Goal: Task Accomplishment & Management: Use online tool/utility

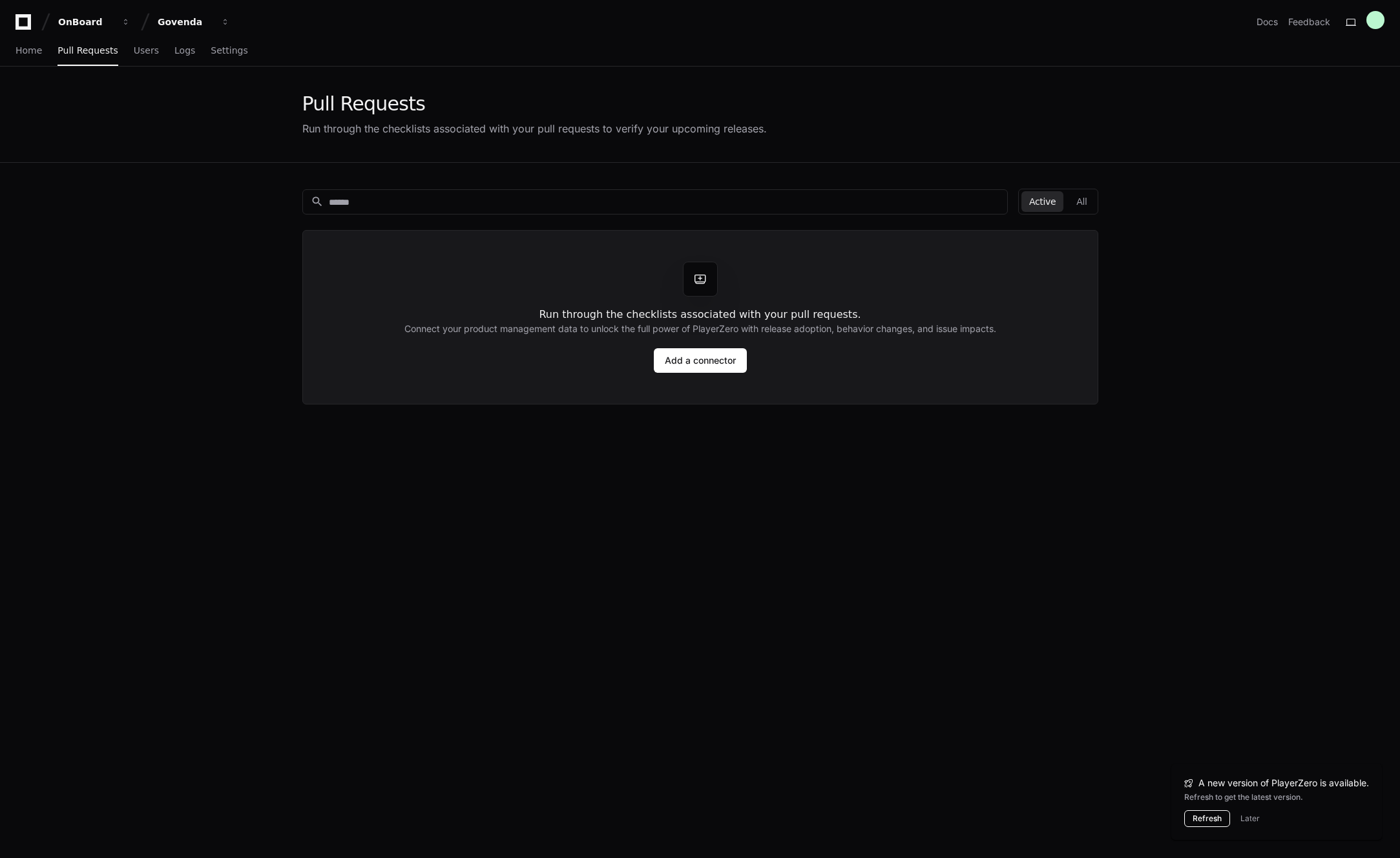
click at [1196, 815] on button "Refresh" at bounding box center [1207, 819] width 46 height 17
click at [715, 356] on link "Add a connector" at bounding box center [700, 360] width 93 height 24
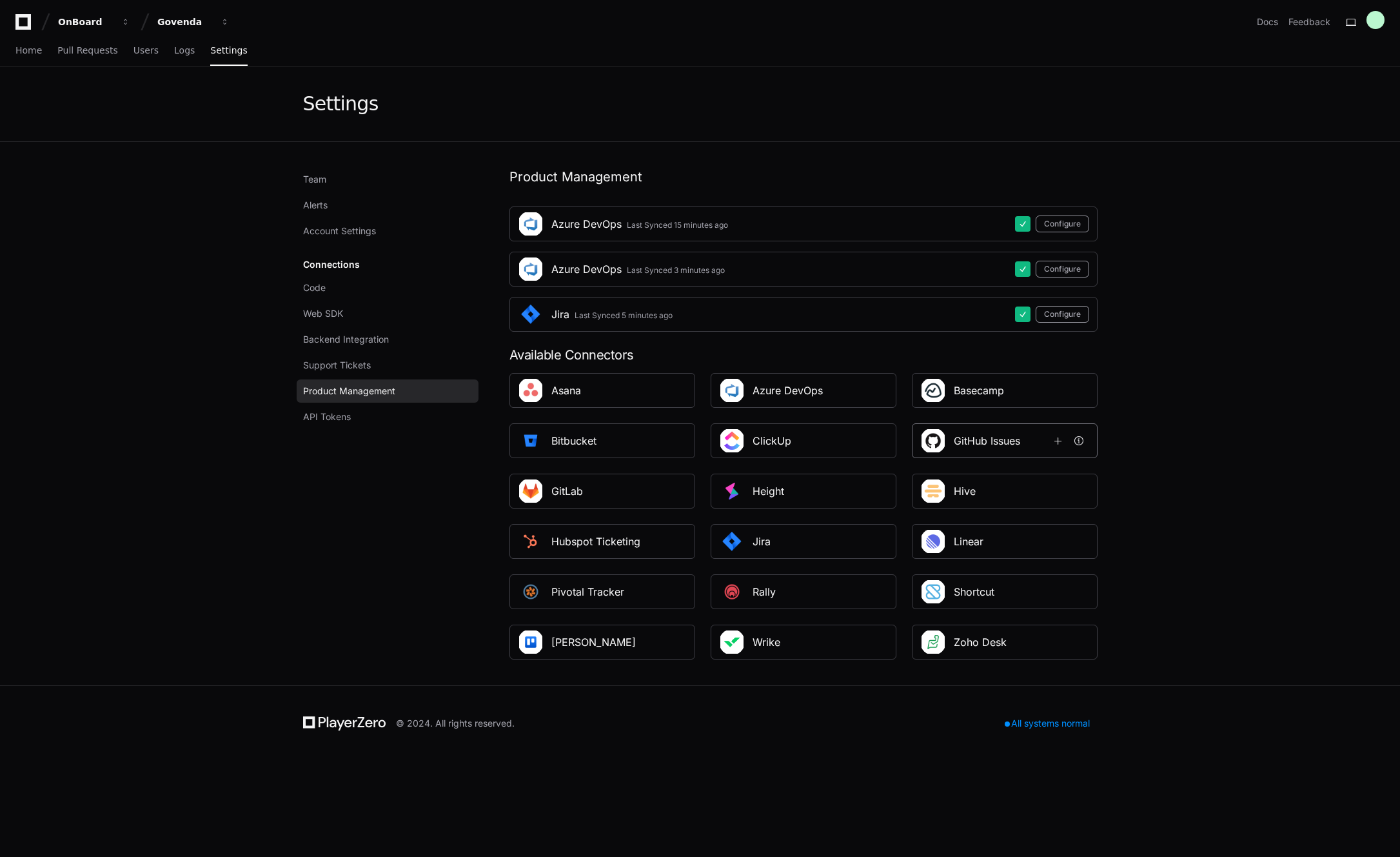
click at [1009, 441] on div "GitHub Issues" at bounding box center [986, 441] width 66 height 16
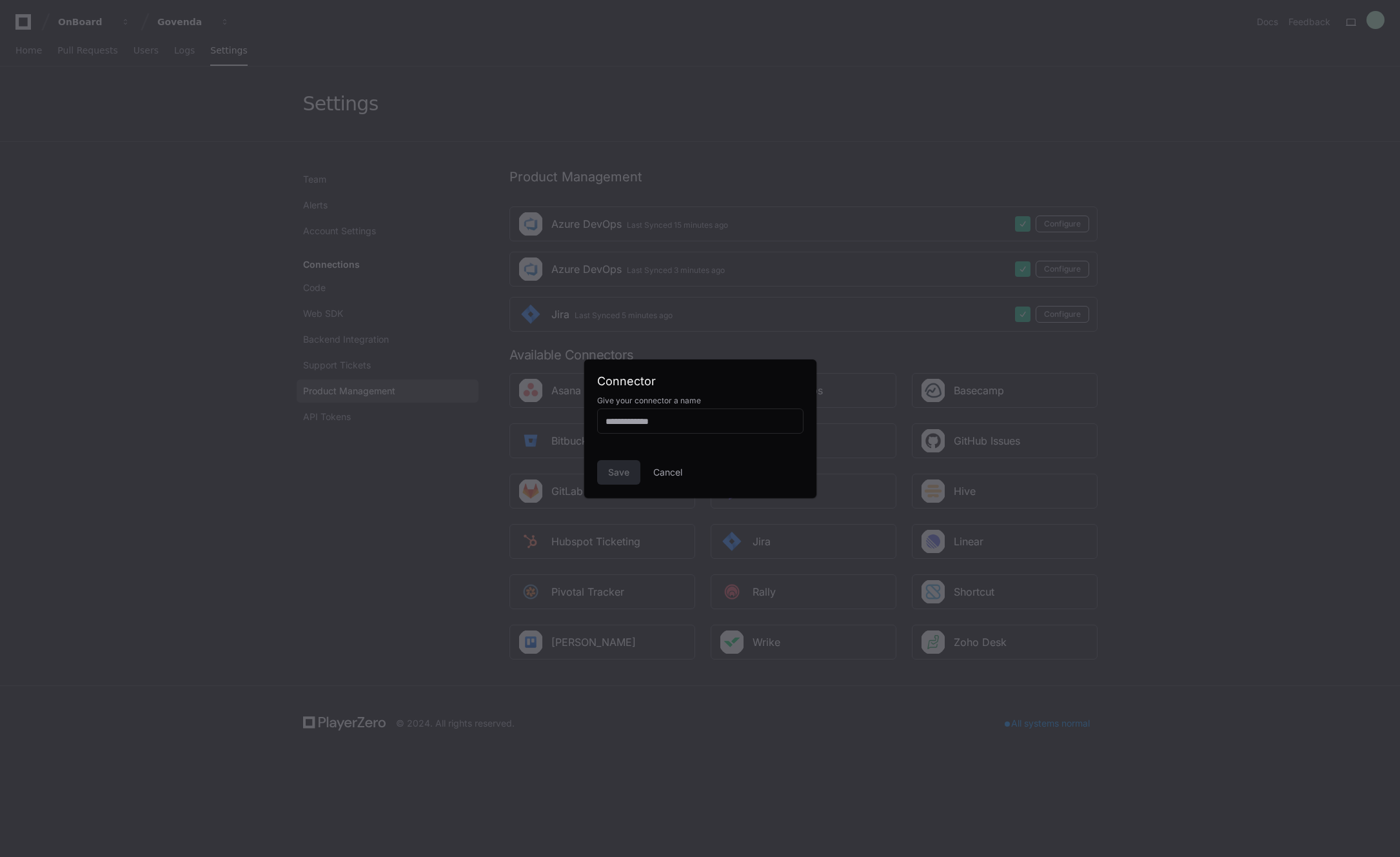
click at [610, 470] on div "Save Cancel" at bounding box center [700, 472] width 206 height 24
click at [684, 427] on input at bounding box center [700, 422] width 190 height 13
type input "**********"
click at [618, 481] on button "Save" at bounding box center [619, 472] width 43 height 24
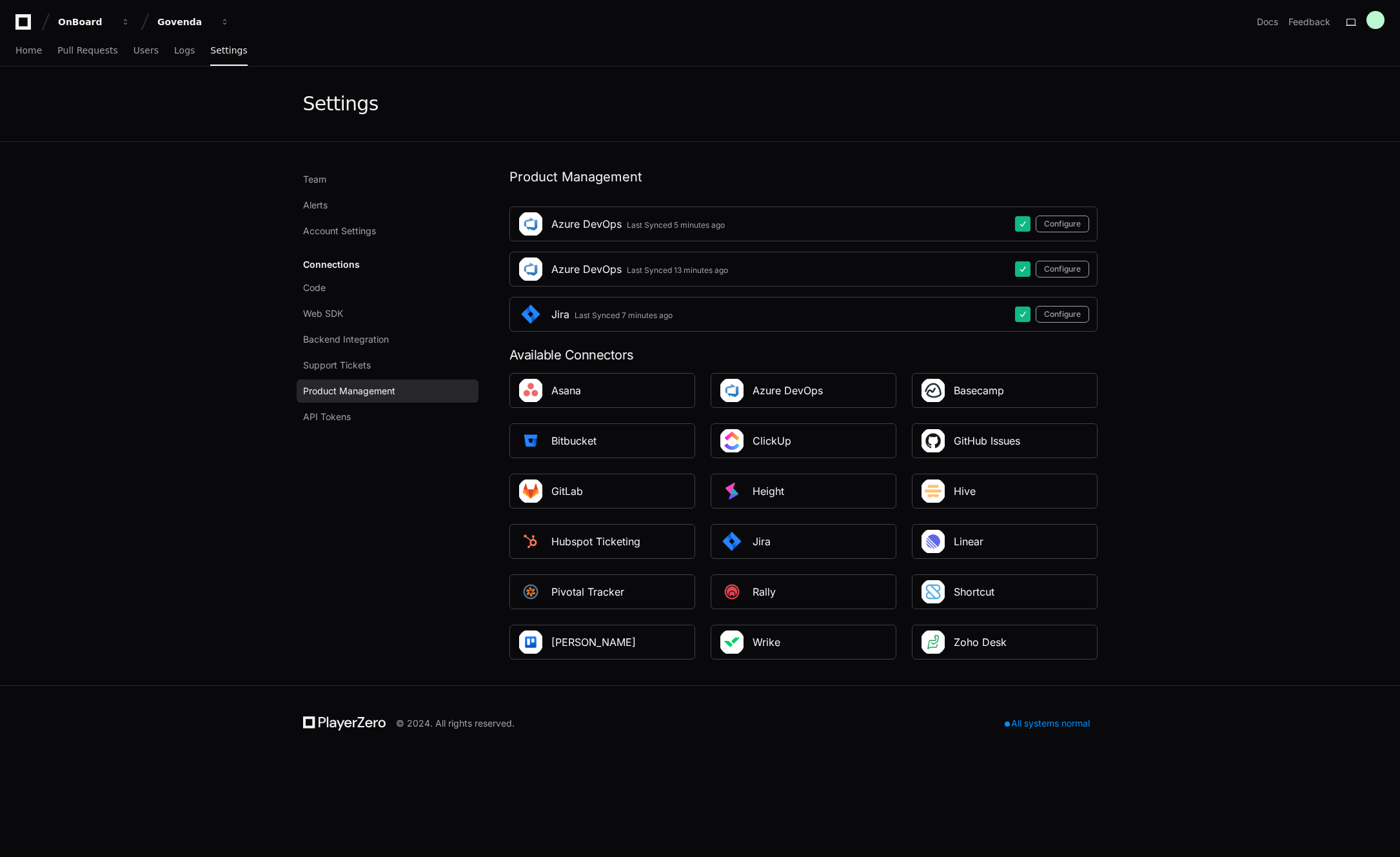
click at [712, 743] on div "© 2024. All rights reserved. All systems normal" at bounding box center [700, 723] width 826 height 75
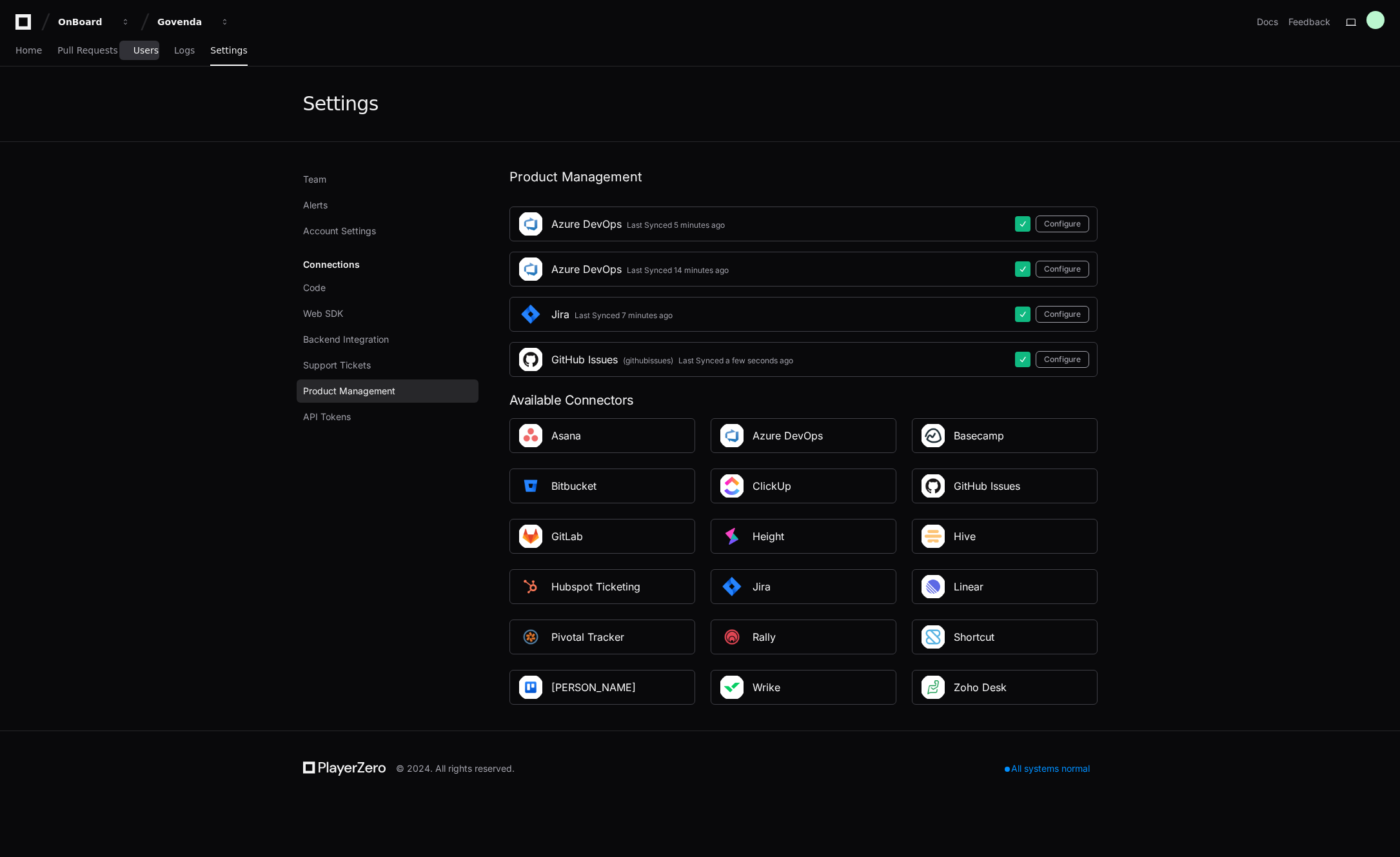
click at [140, 53] on span "Users" at bounding box center [146, 51] width 25 height 8
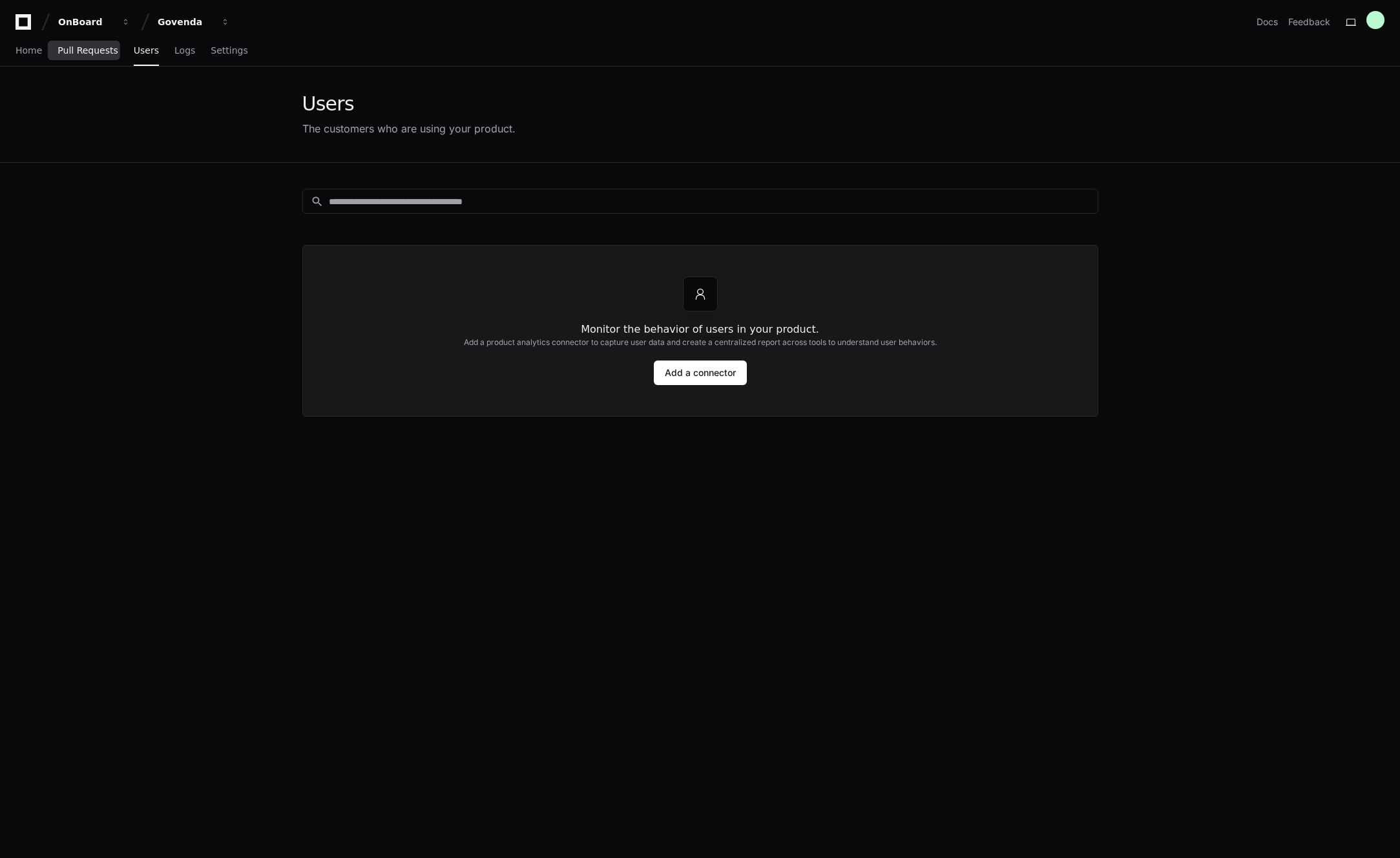
click at [98, 54] on span "Pull Requests" at bounding box center [87, 51] width 60 height 8
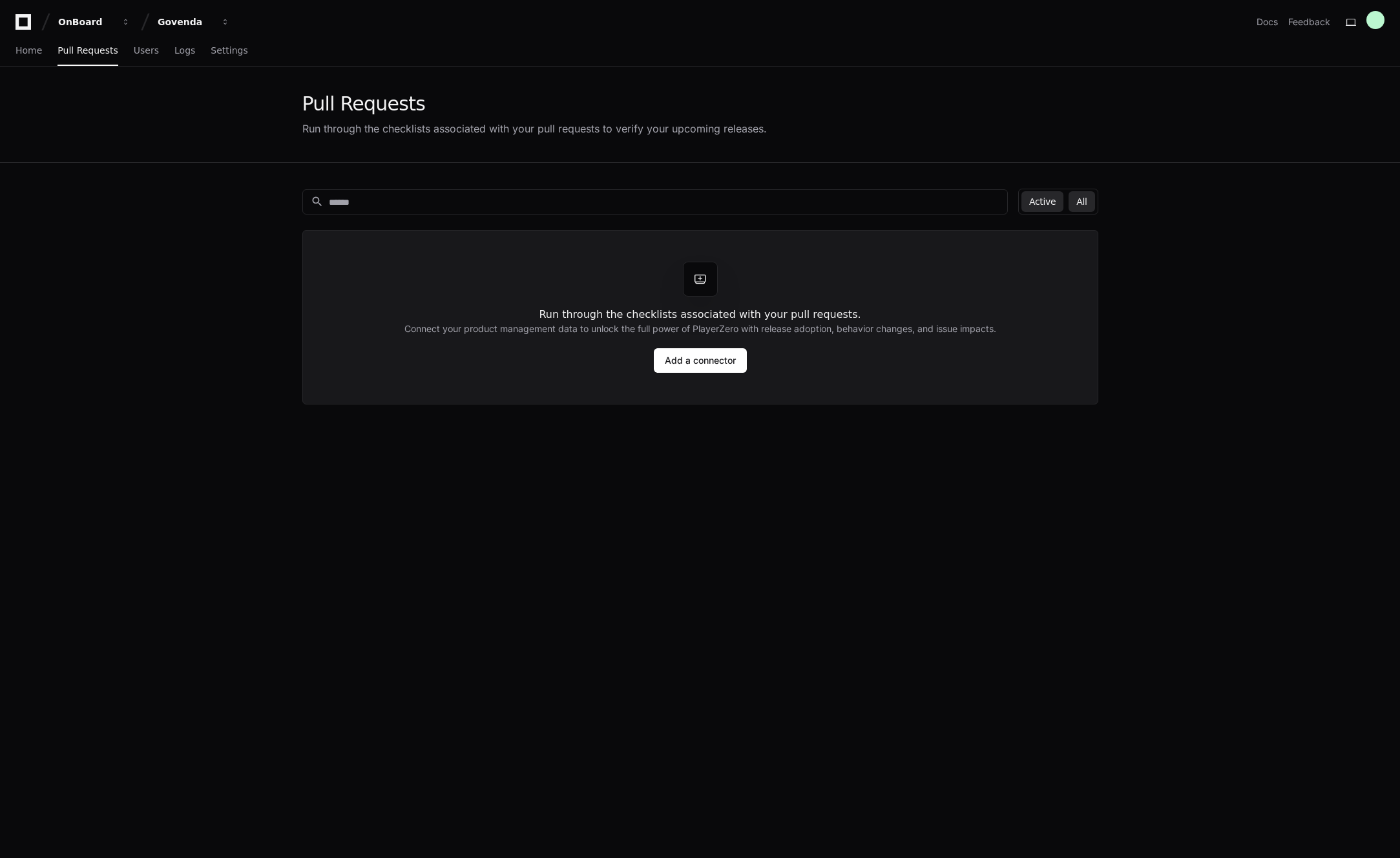
click at [1085, 203] on button "All" at bounding box center [1081, 201] width 26 height 20
click at [1051, 199] on button "Active" at bounding box center [1042, 201] width 42 height 20
click at [218, 53] on span "Settings" at bounding box center [229, 51] width 37 height 8
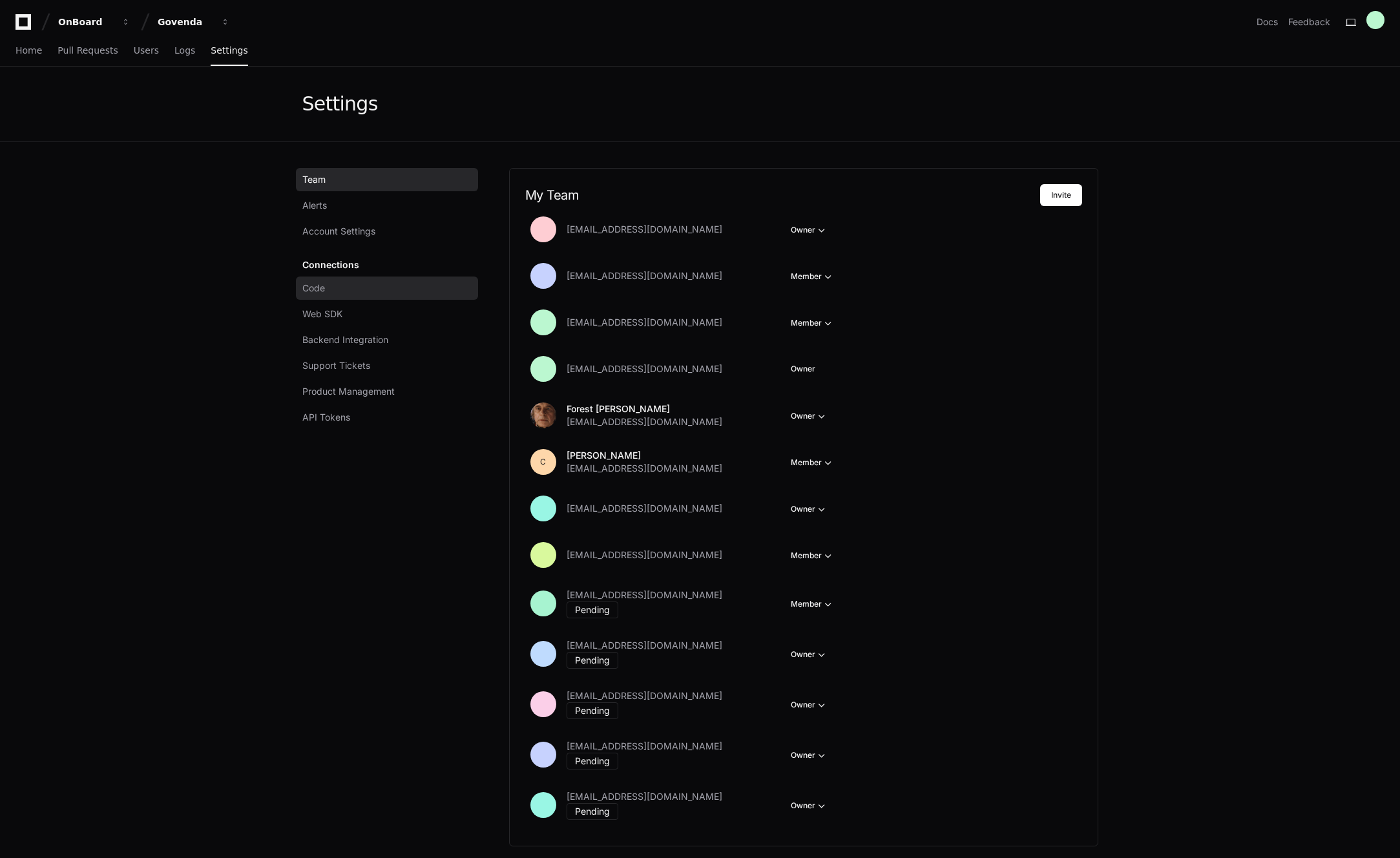
click at [321, 291] on span "Code" at bounding box center [314, 288] width 22 height 13
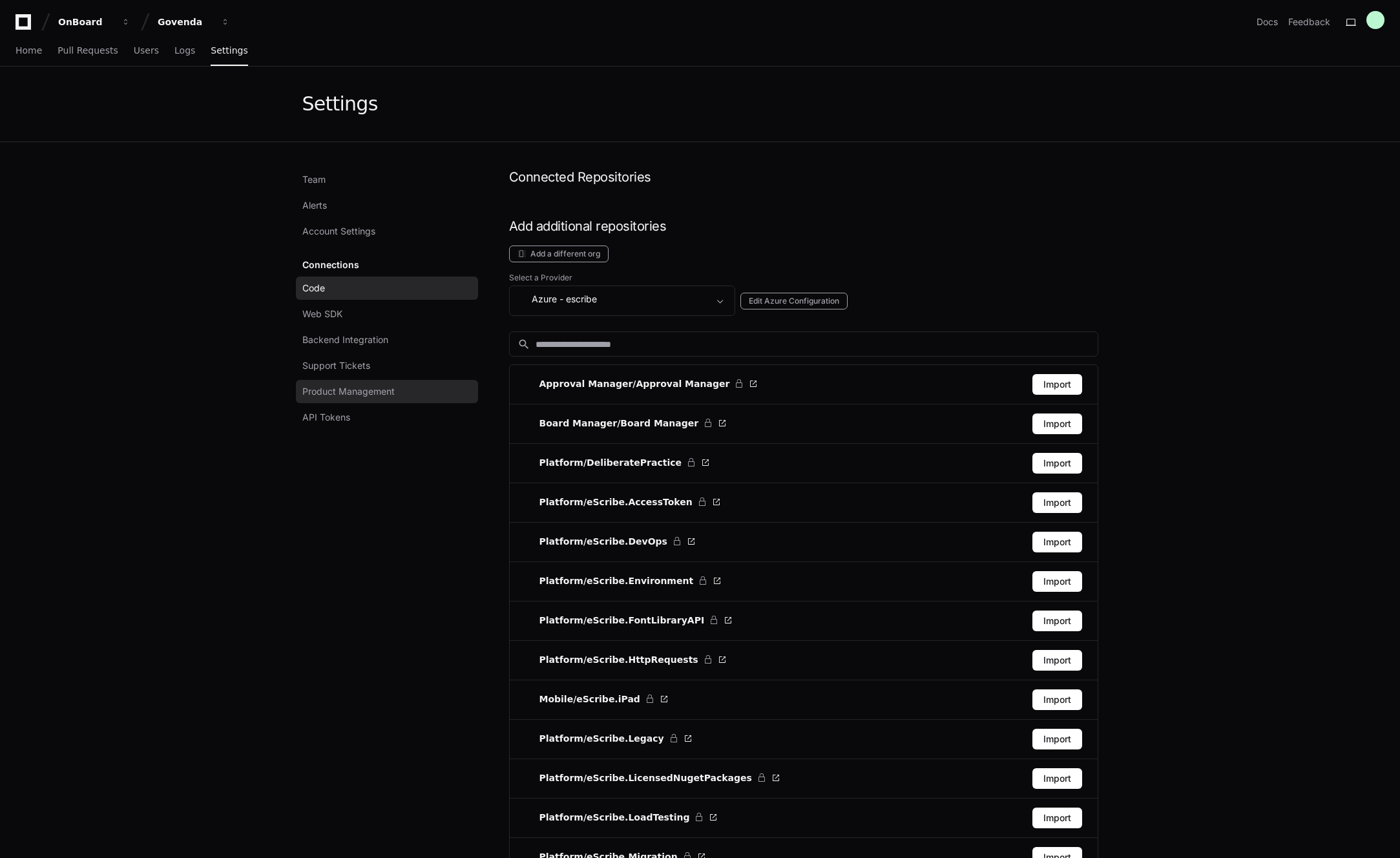
click at [362, 391] on span "Product Management" at bounding box center [349, 392] width 92 height 13
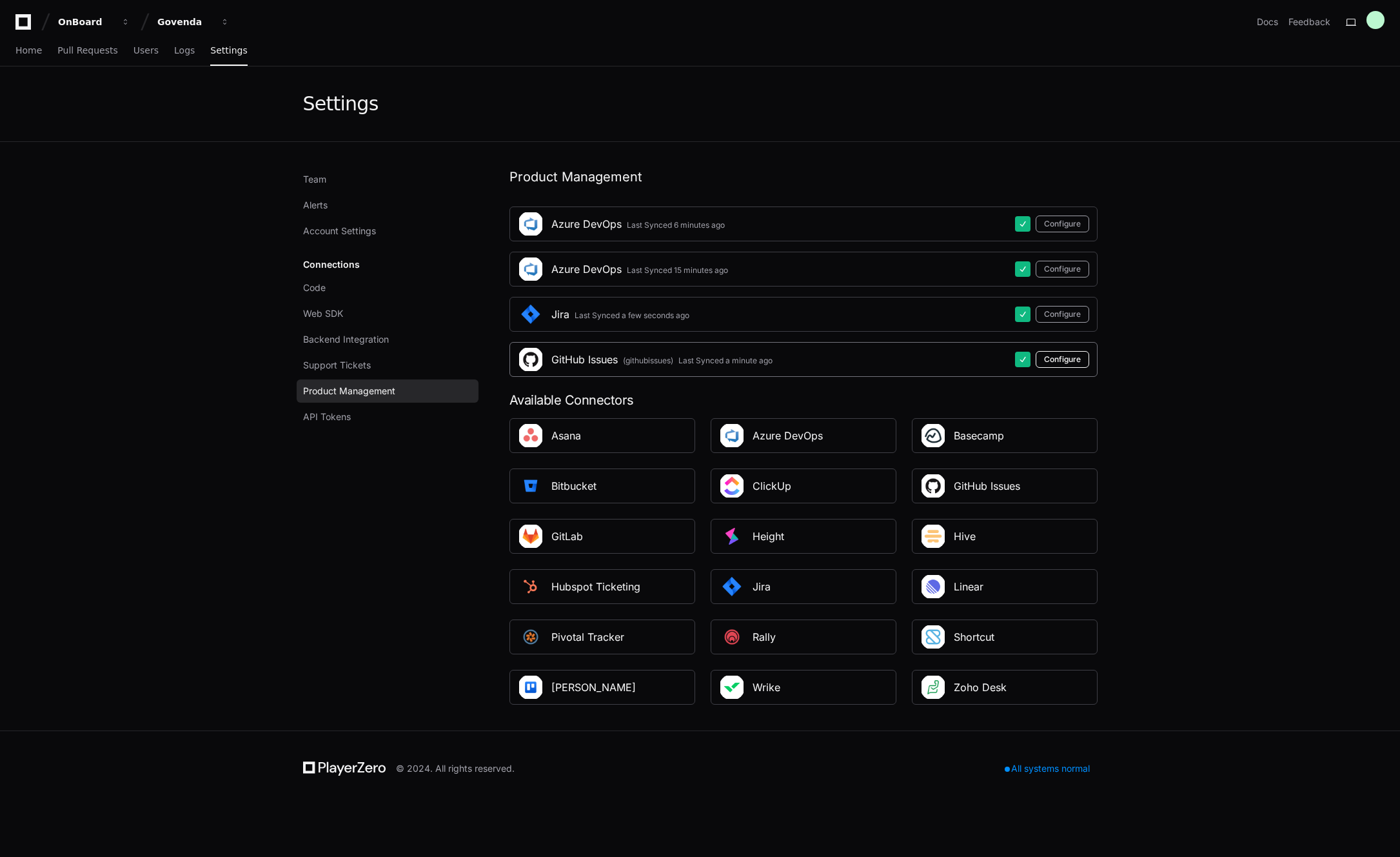
click at [1056, 359] on button "Configure" at bounding box center [1063, 359] width 54 height 17
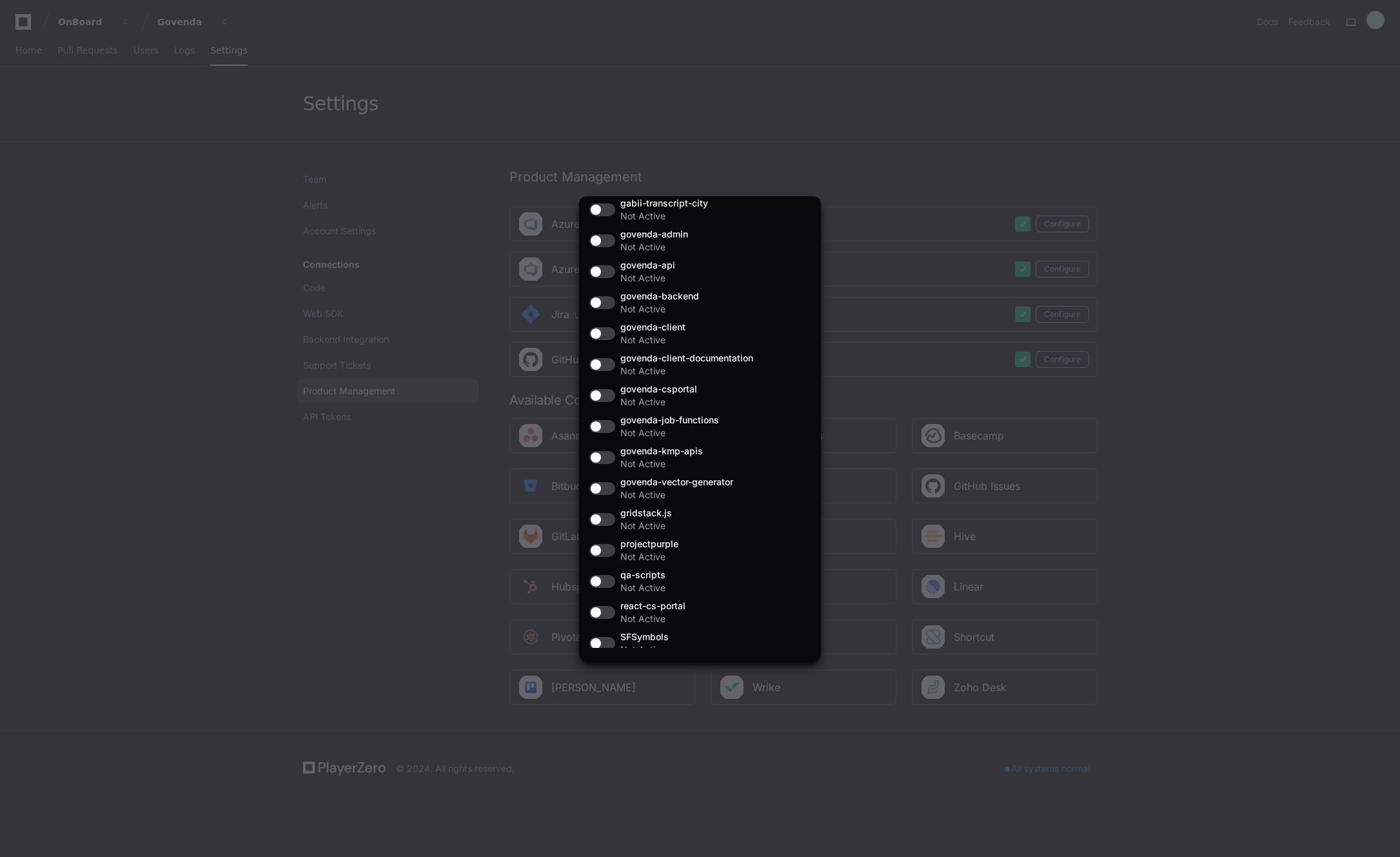
scroll to position [479, 0]
click at [606, 276] on button "button" at bounding box center [602, 273] width 26 height 13
click at [834, 167] on div at bounding box center [700, 428] width 1400 height 857
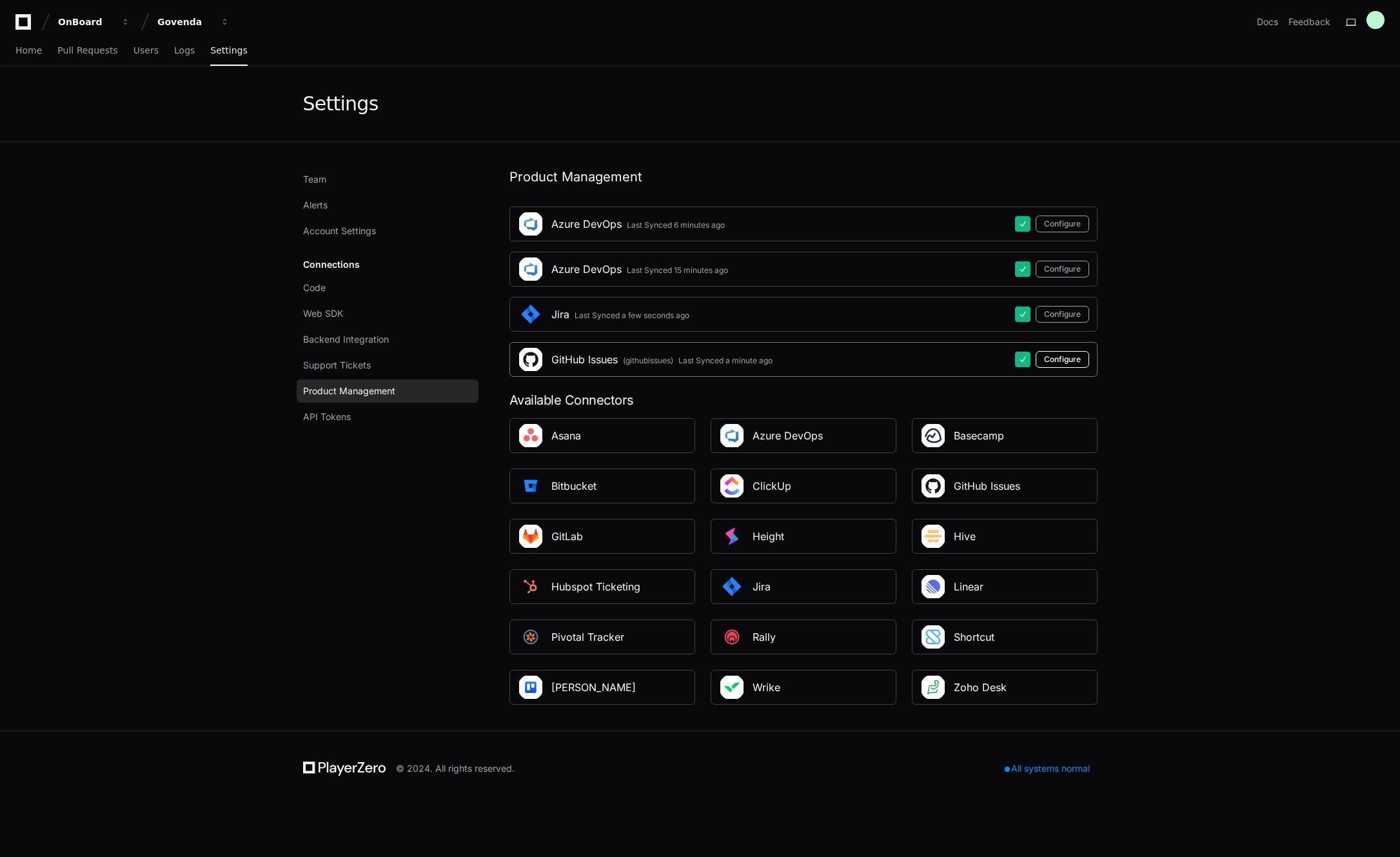
click at [1055, 355] on button "Configure" at bounding box center [1063, 359] width 54 height 17
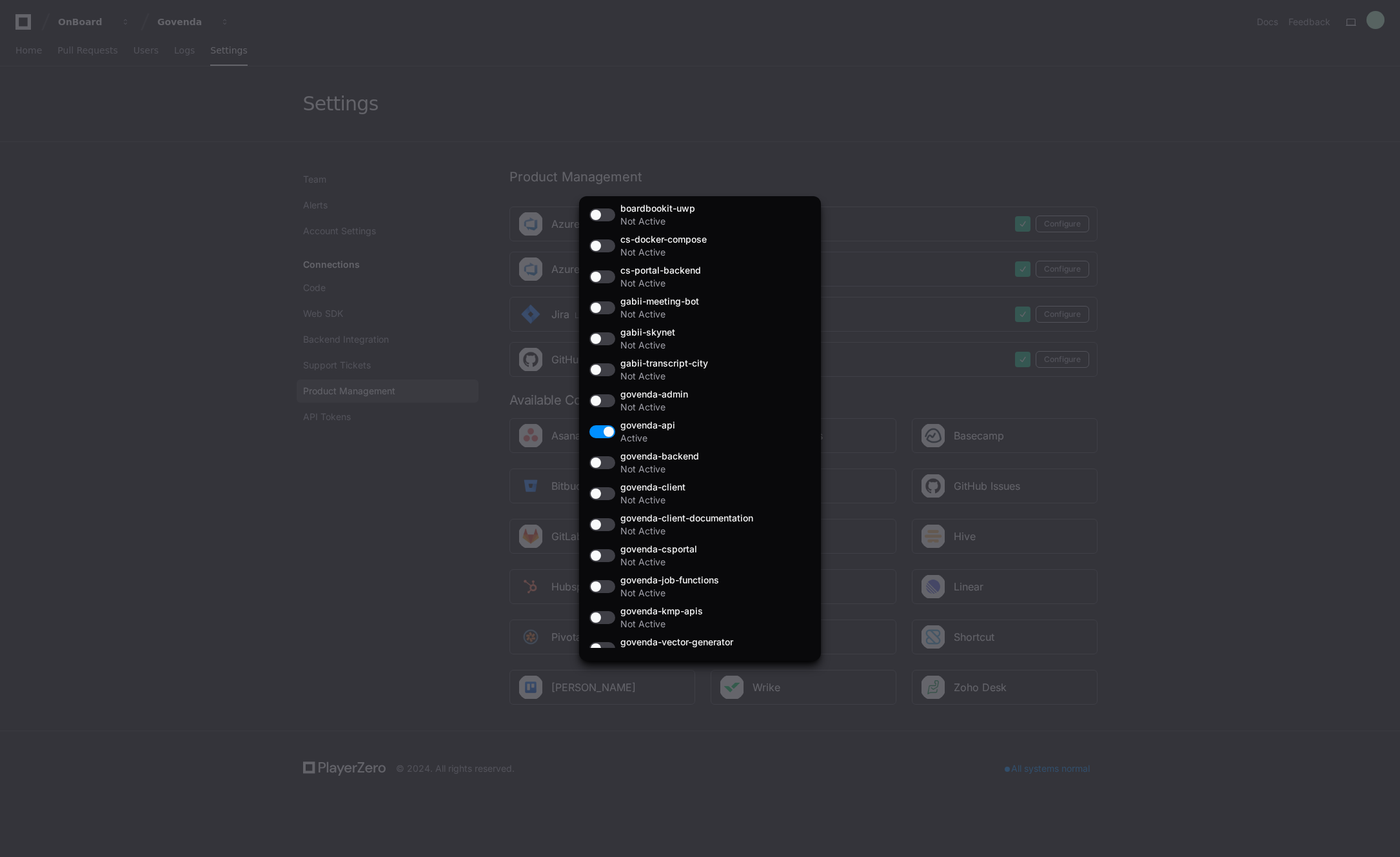
scroll to position [335, 0]
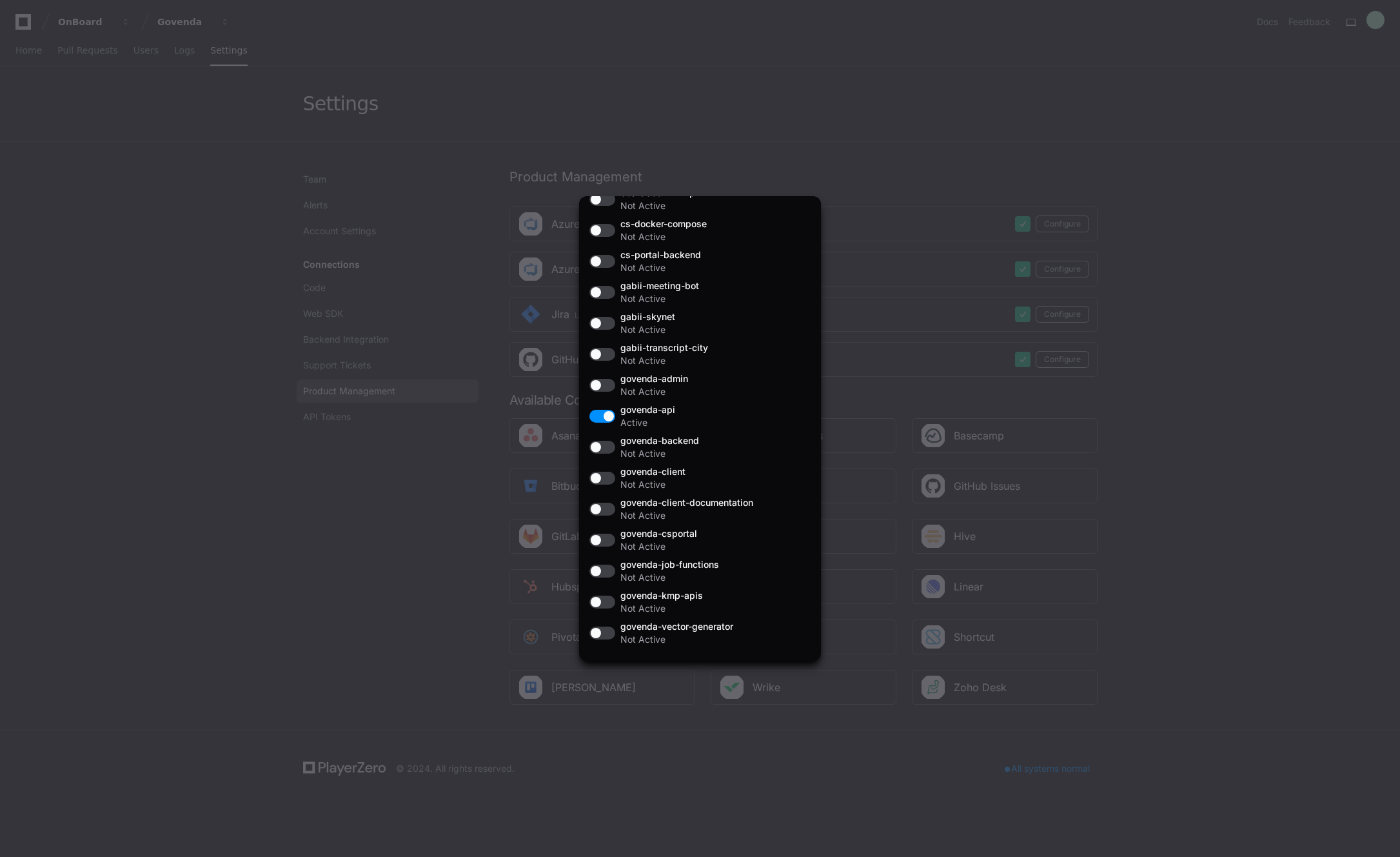
click at [1161, 437] on div at bounding box center [700, 428] width 1400 height 857
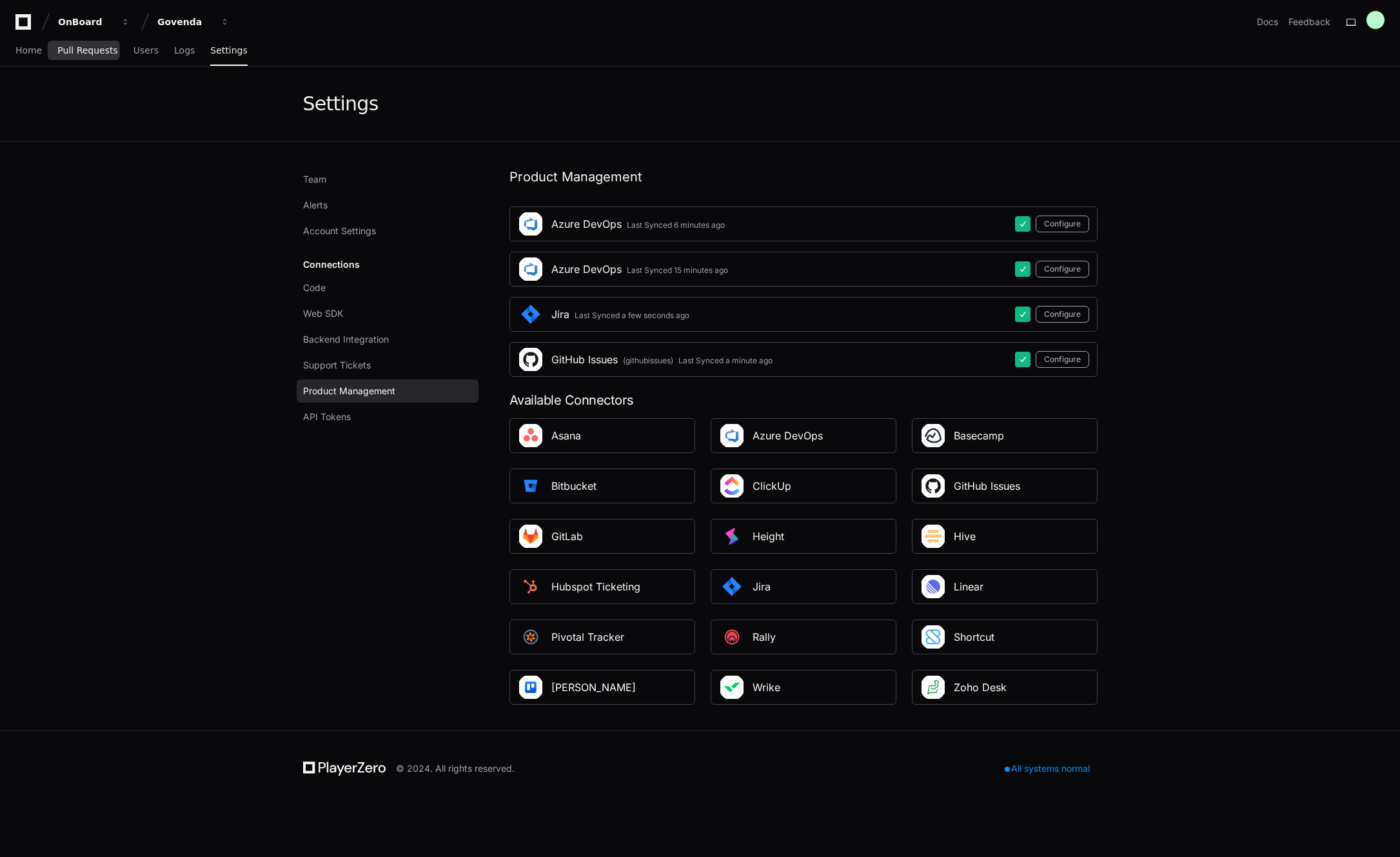
click at [91, 56] on link "Pull Requests" at bounding box center [87, 51] width 60 height 30
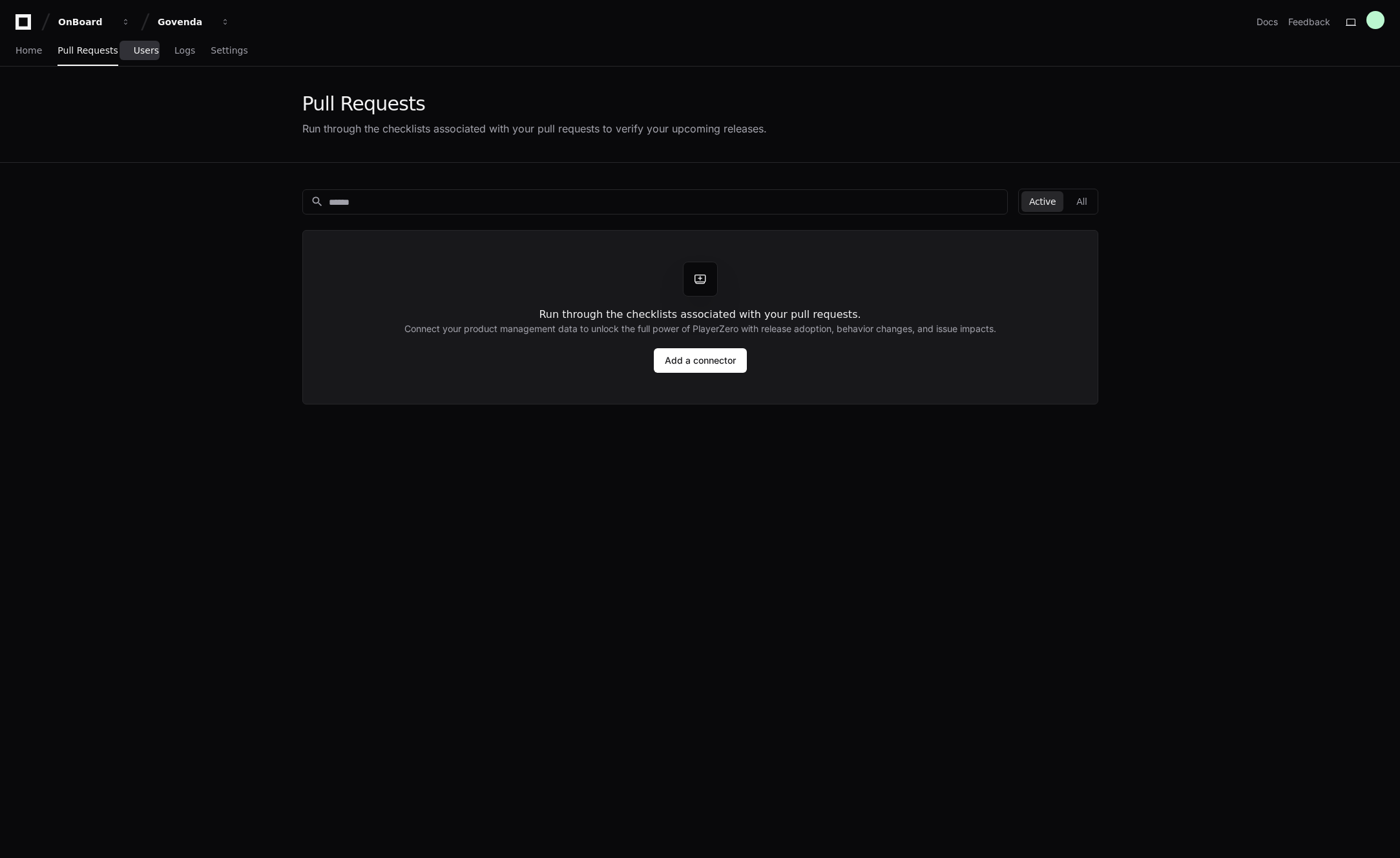
click at [139, 57] on link "Users" at bounding box center [146, 51] width 25 height 30
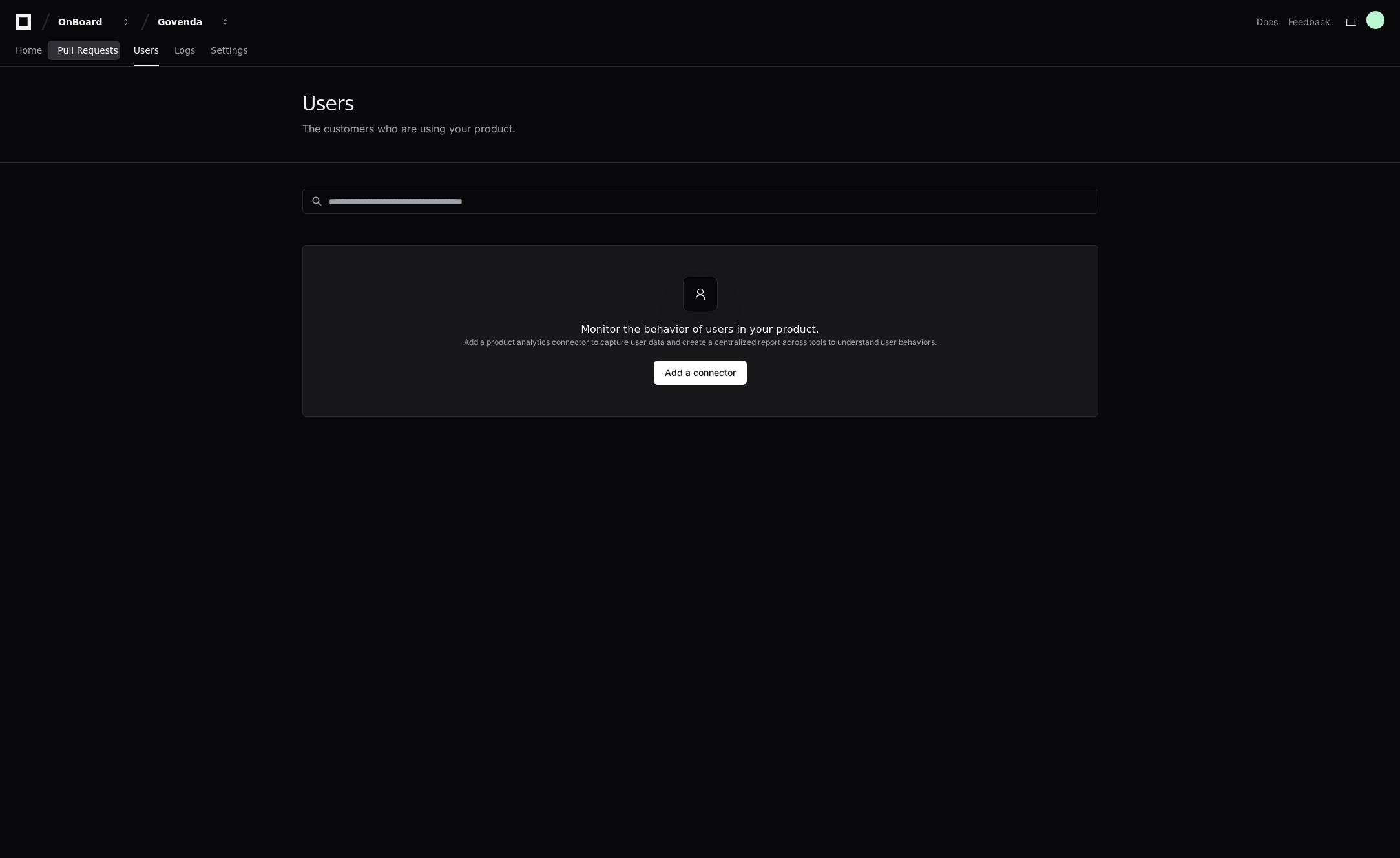
click at [93, 51] on span "Pull Requests" at bounding box center [87, 51] width 60 height 8
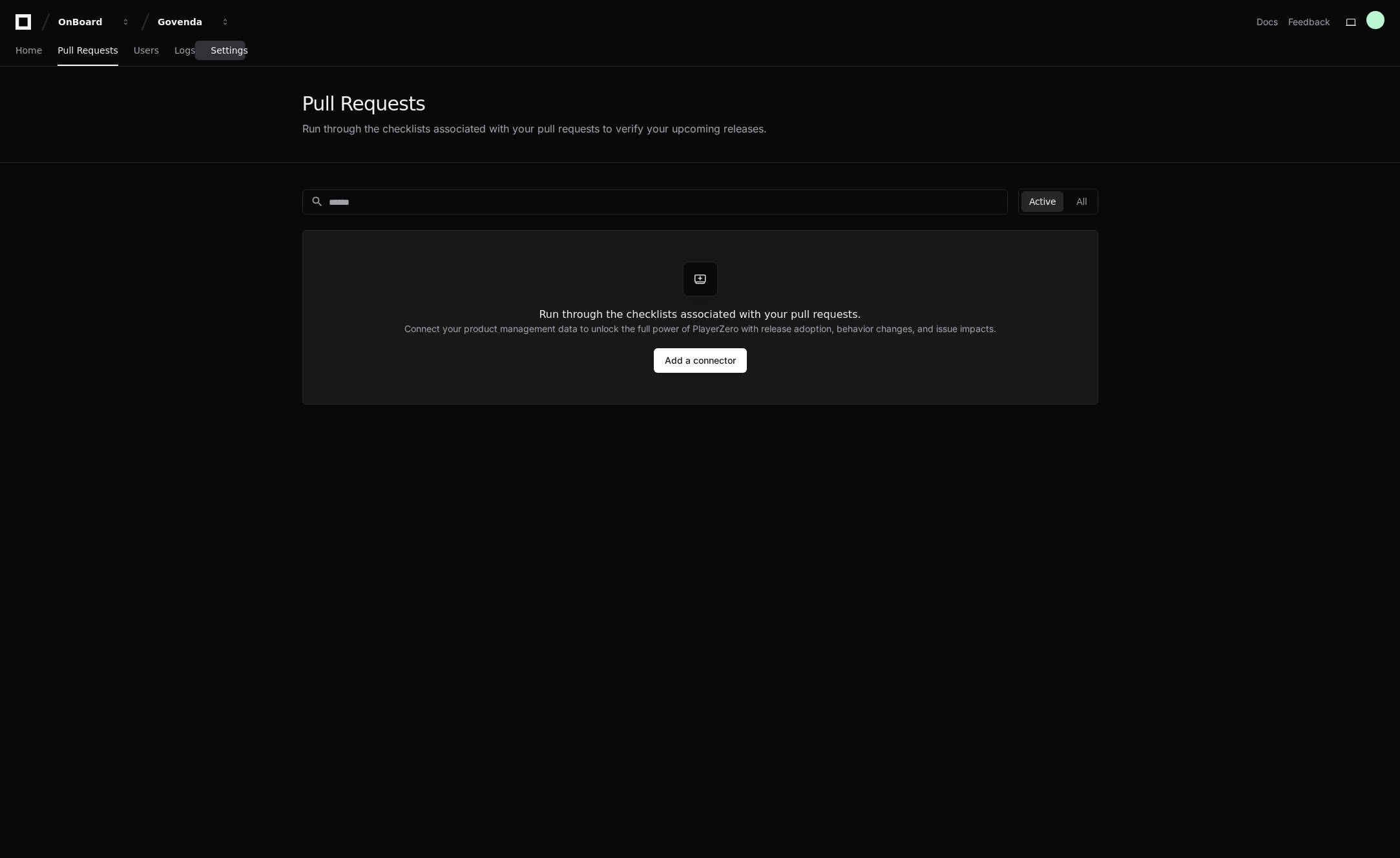
click at [234, 57] on link "Settings" at bounding box center [229, 51] width 37 height 30
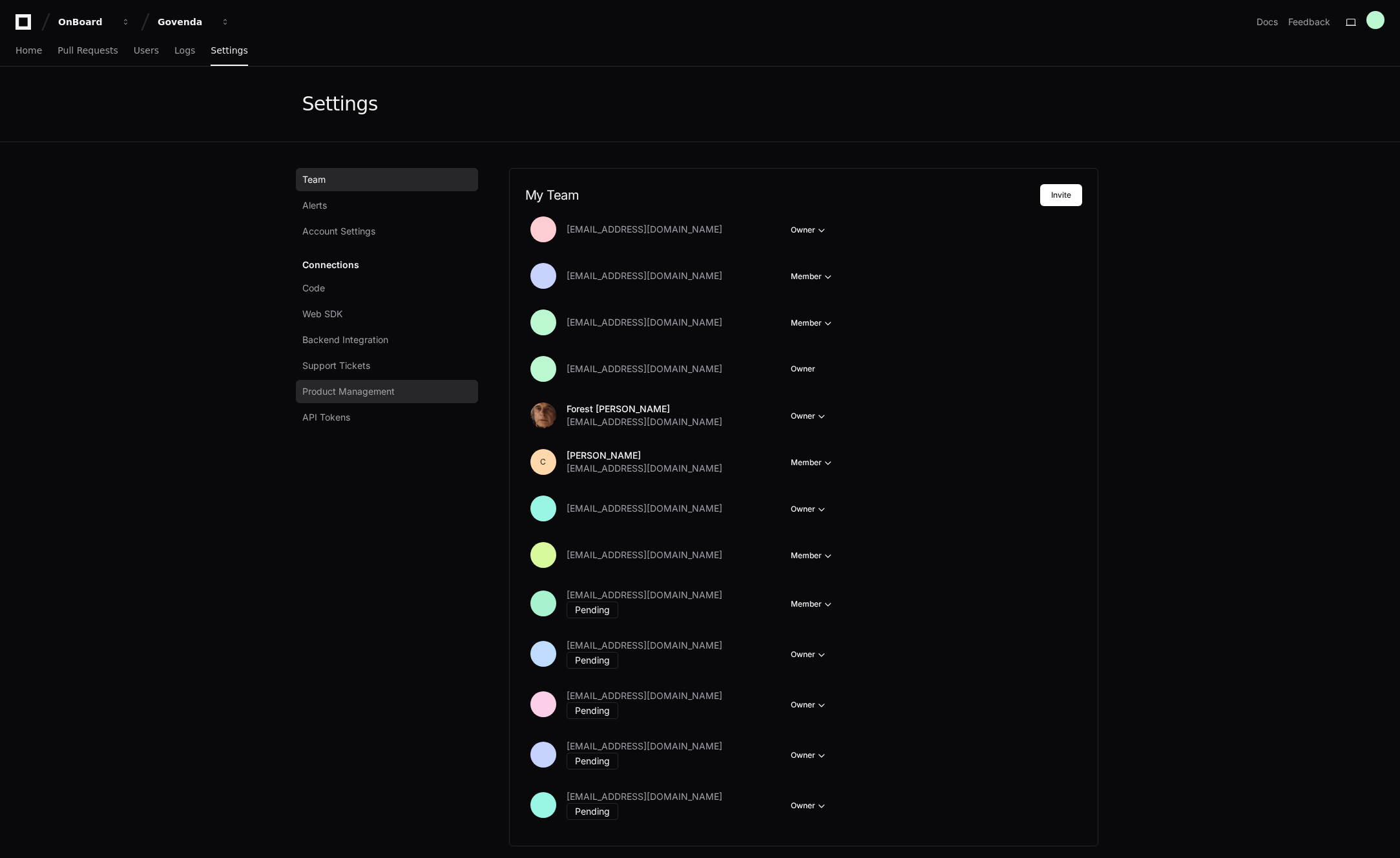
click at [360, 393] on span "Product Management" at bounding box center [349, 392] width 92 height 13
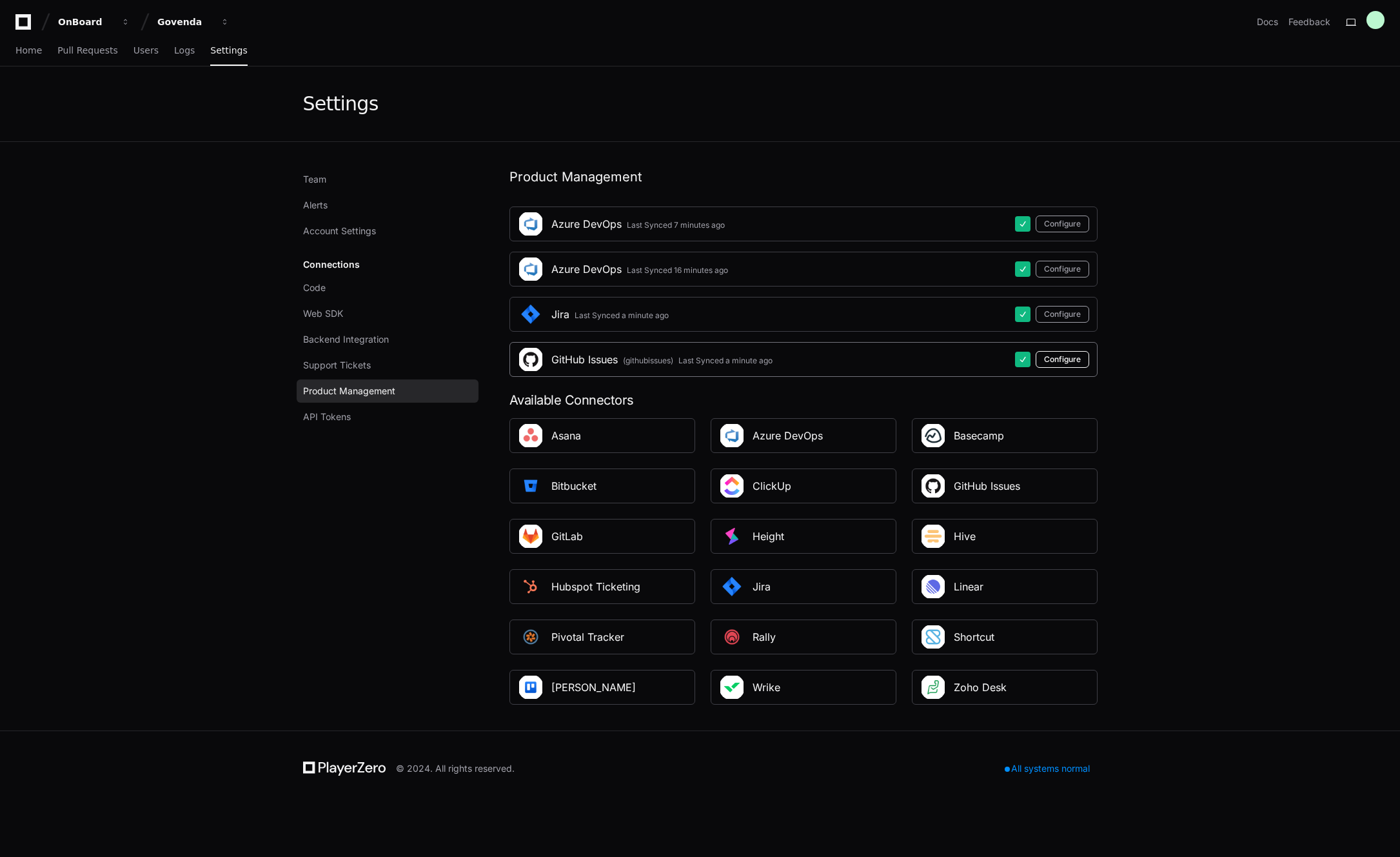
click at [1066, 361] on button "Configure" at bounding box center [1063, 359] width 54 height 17
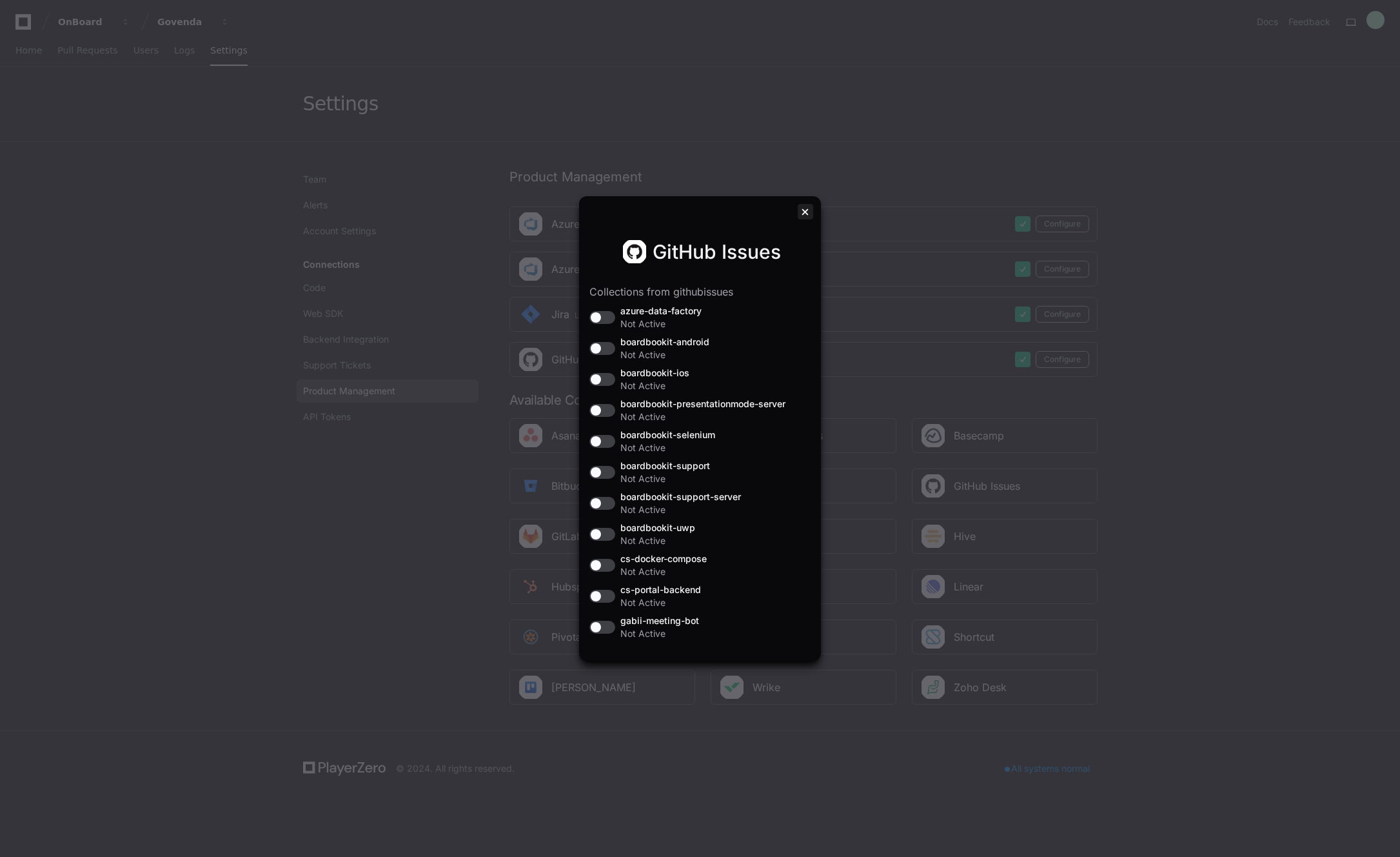
click at [804, 208] on div at bounding box center [805, 211] width 16 height 16
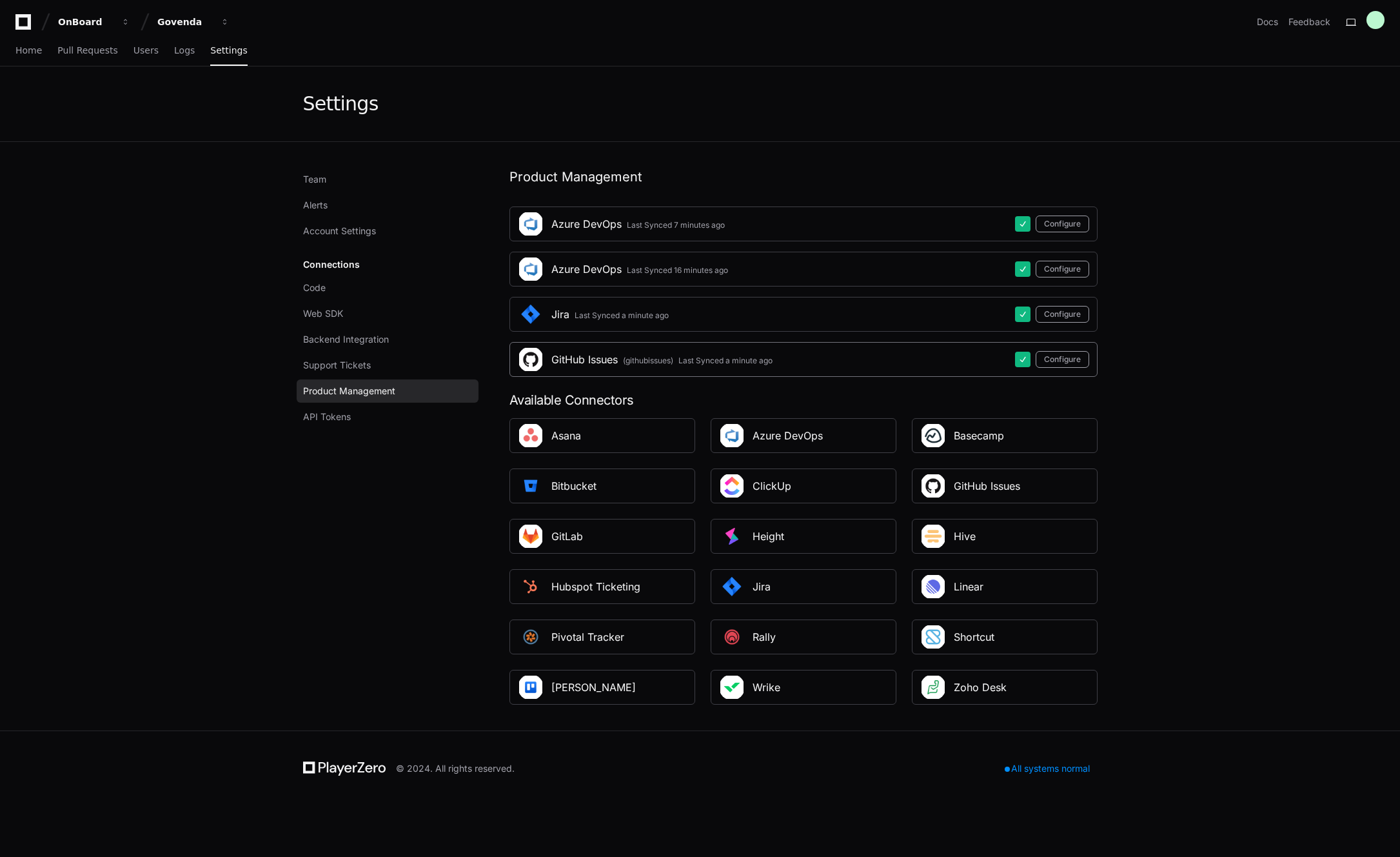
click at [572, 364] on div "GitHub Issues" at bounding box center [584, 359] width 66 height 16
click at [817, 187] on app-base-connector-settings "Product Management Azure DevOps Last Synced 7 minutes ago Configure Azure DevOp…" at bounding box center [803, 435] width 588 height 537
click at [1068, 355] on button "Configure" at bounding box center [1063, 359] width 54 height 17
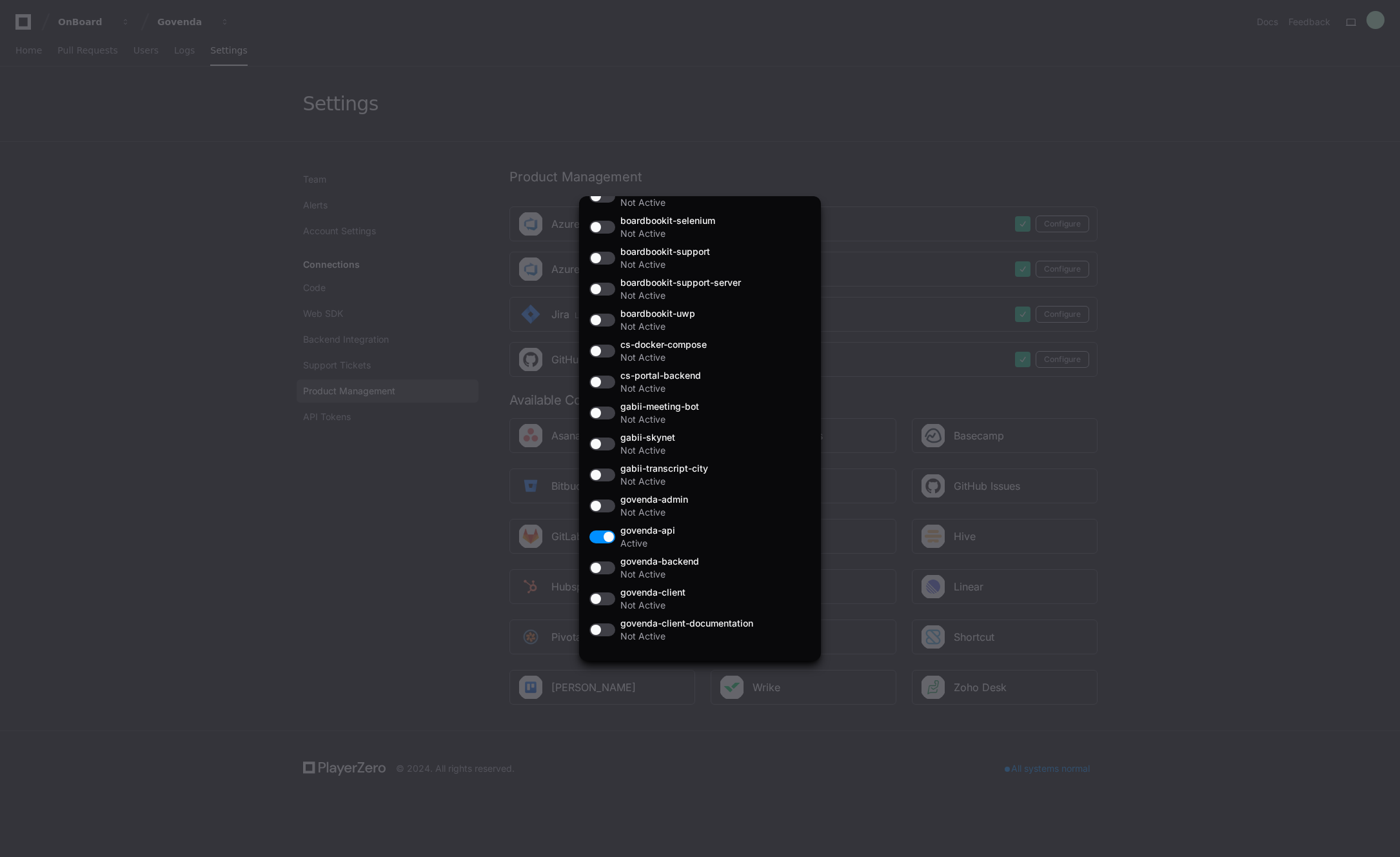
scroll to position [232, 0]
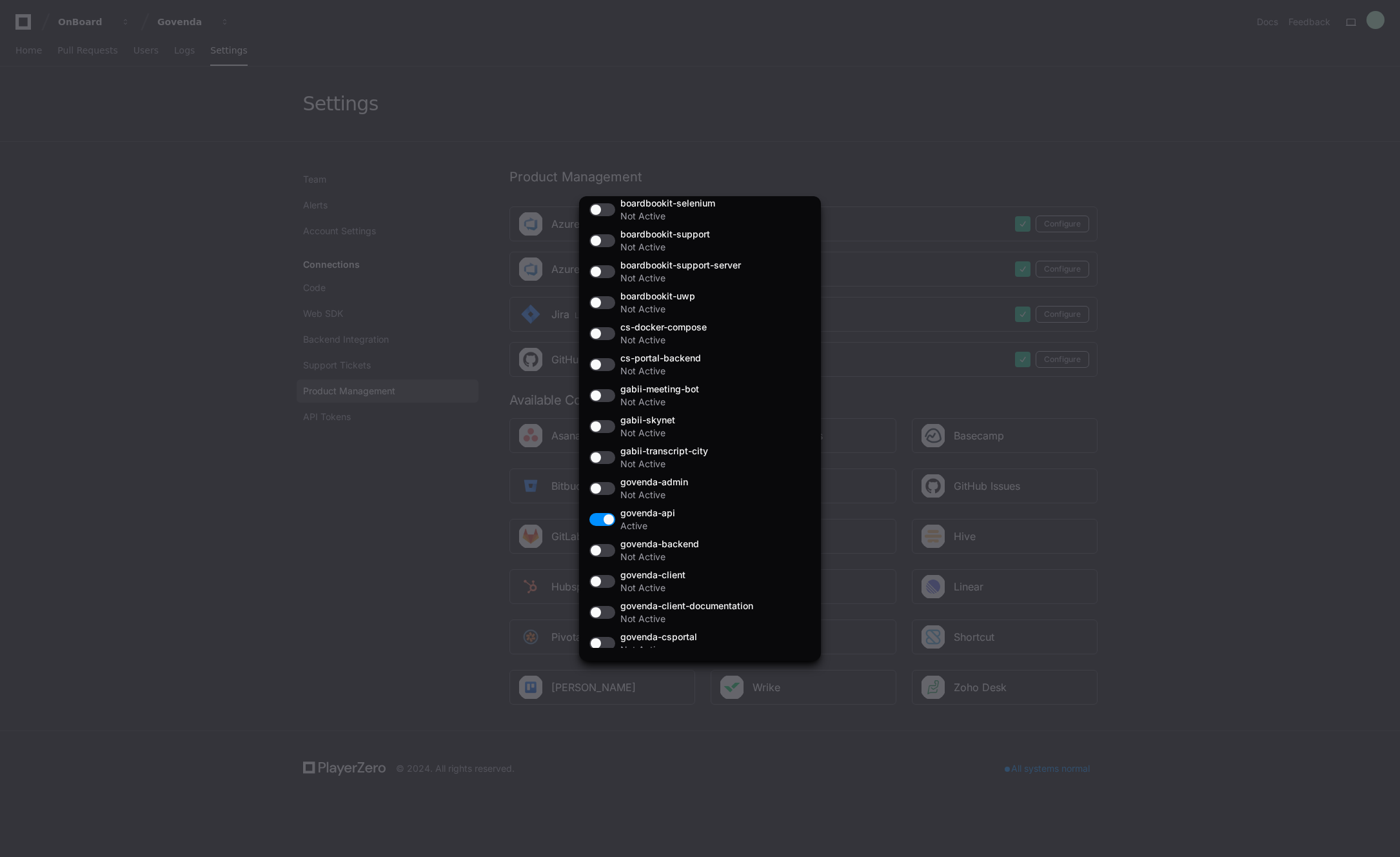
click at [607, 520] on button "button" at bounding box center [602, 519] width 26 height 13
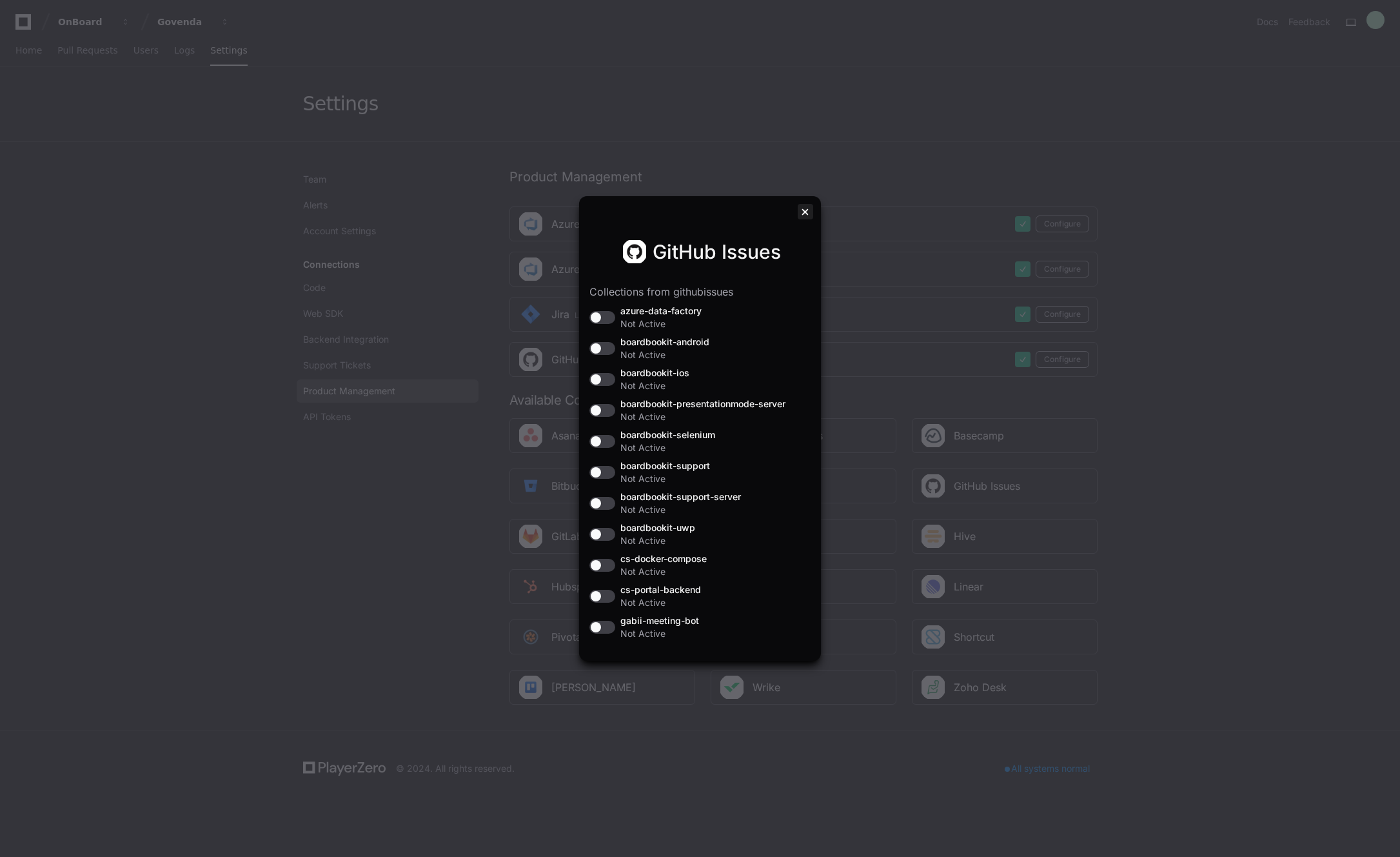
click at [797, 213] on div at bounding box center [805, 211] width 16 height 16
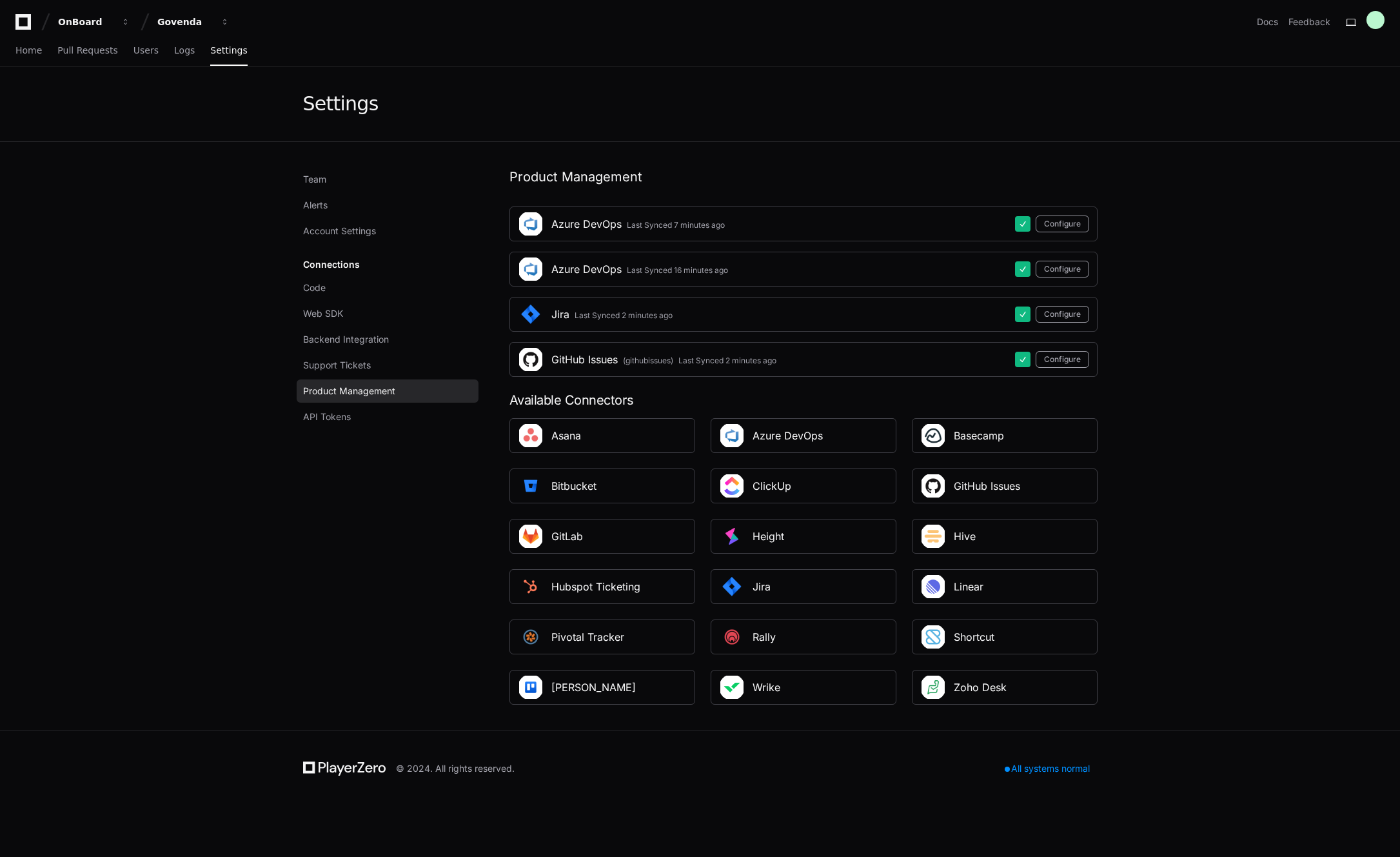
click at [1202, 340] on app-setting "Settings Team Alerts Account Settings Connections Code Web SDK Backend Integrat…" at bounding box center [700, 398] width 1400 height 664
click at [1057, 359] on button "Configure" at bounding box center [1063, 359] width 54 height 17
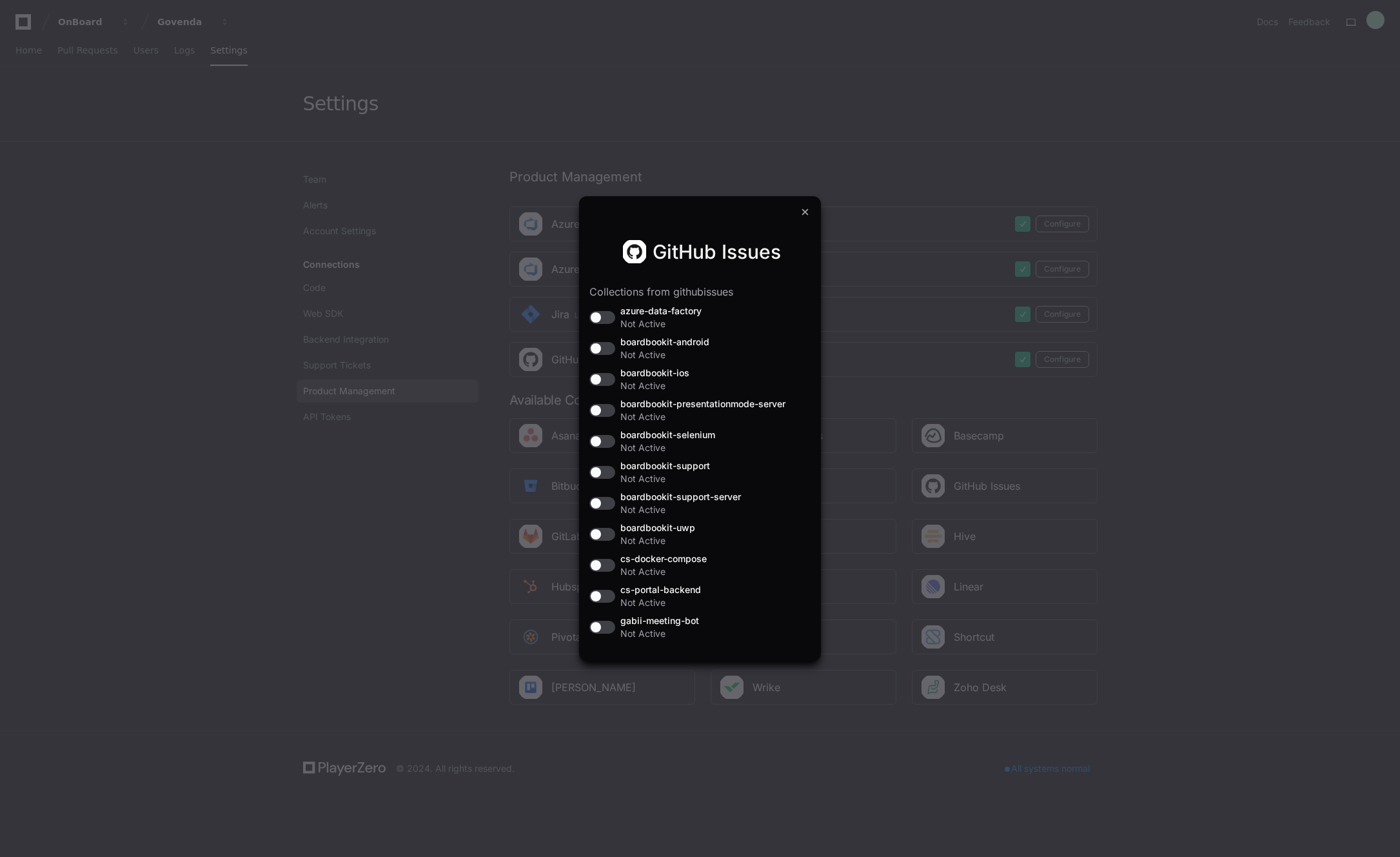
click at [748, 244] on h1 "GitHub Issues" at bounding box center [717, 251] width 129 height 23
click at [810, 206] on div at bounding box center [805, 211] width 16 height 16
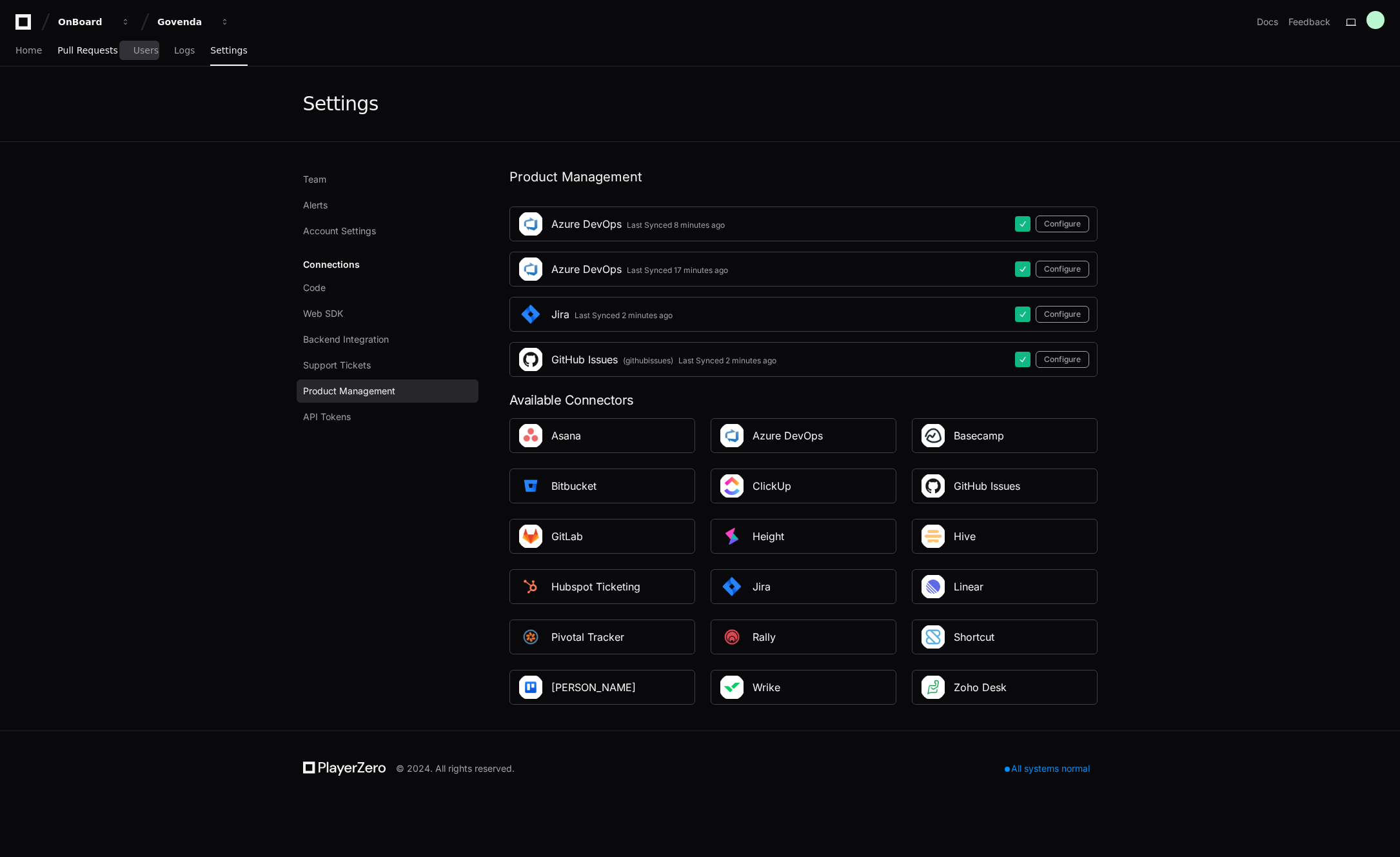
click at [91, 49] on span "Pull Requests" at bounding box center [87, 51] width 60 height 8
